Goal: Task Accomplishment & Management: Manage account settings

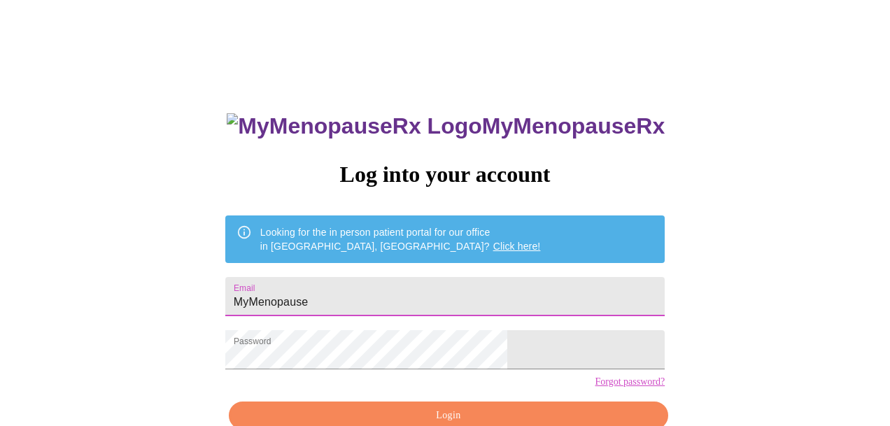
drag, startPoint x: 315, startPoint y: 294, endPoint x: 409, endPoint y: 292, distance: 94.5
click at [407, 293] on input "MyMenopause" at bounding box center [444, 296] width 439 height 39
type input "klmoes98"
type input "klmoes98@gmail.com"
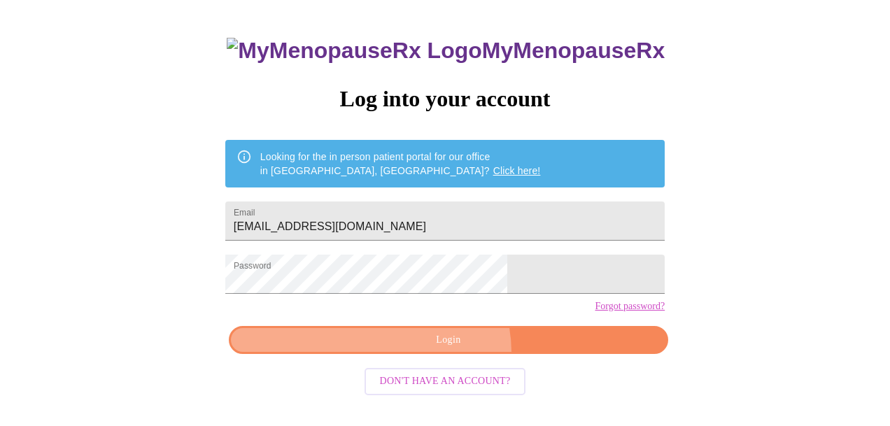
click at [443, 355] on button "Login" at bounding box center [448, 340] width 439 height 29
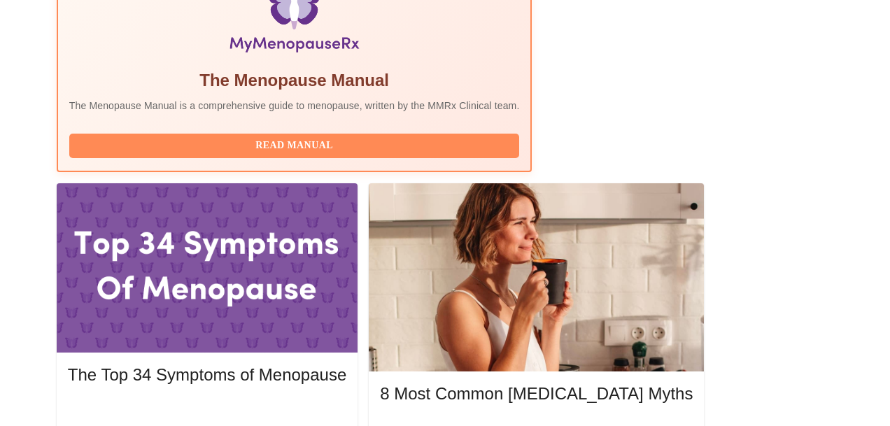
scroll to position [516, 0]
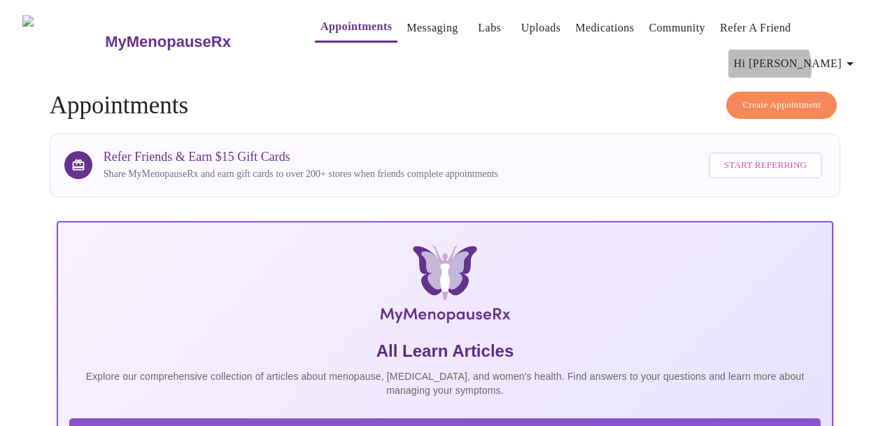
click at [814, 62] on span "Hi [PERSON_NAME]" at bounding box center [796, 64] width 125 height 20
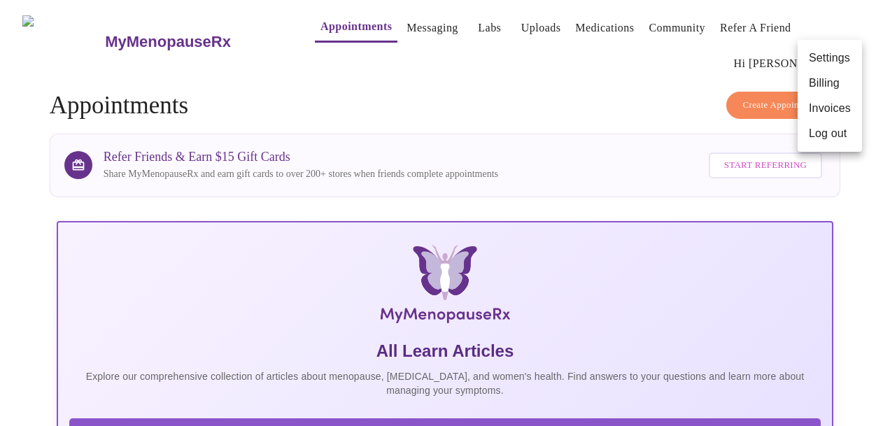
click at [612, 42] on div at bounding box center [445, 213] width 890 height 426
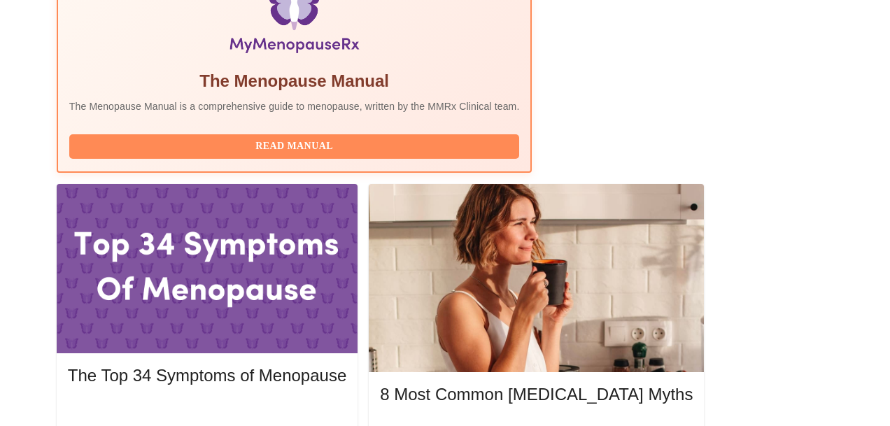
scroll to position [516, 0]
